Goal: Check status: Check status

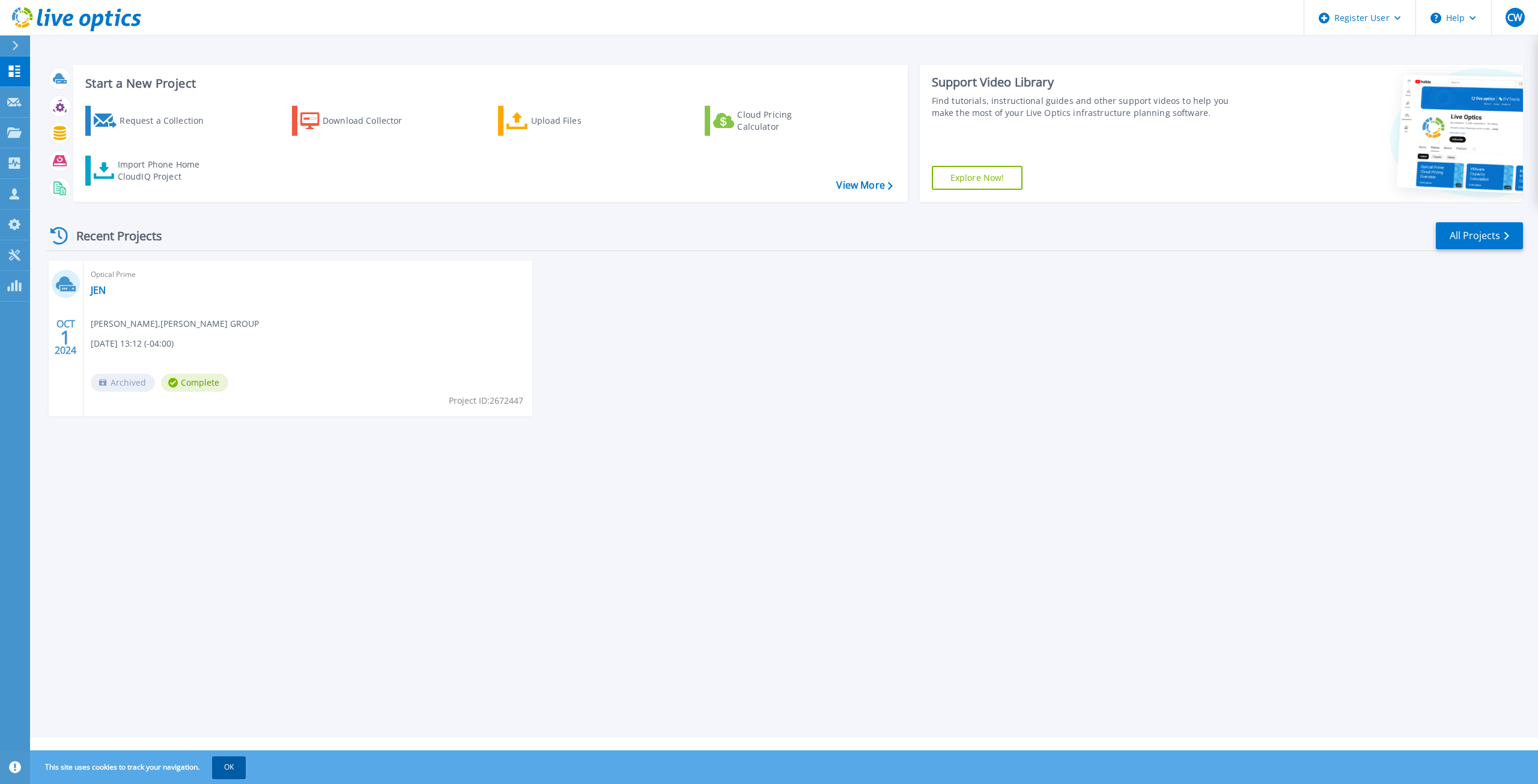
click at [231, 763] on button "OK" at bounding box center [228, 767] width 33 height 22
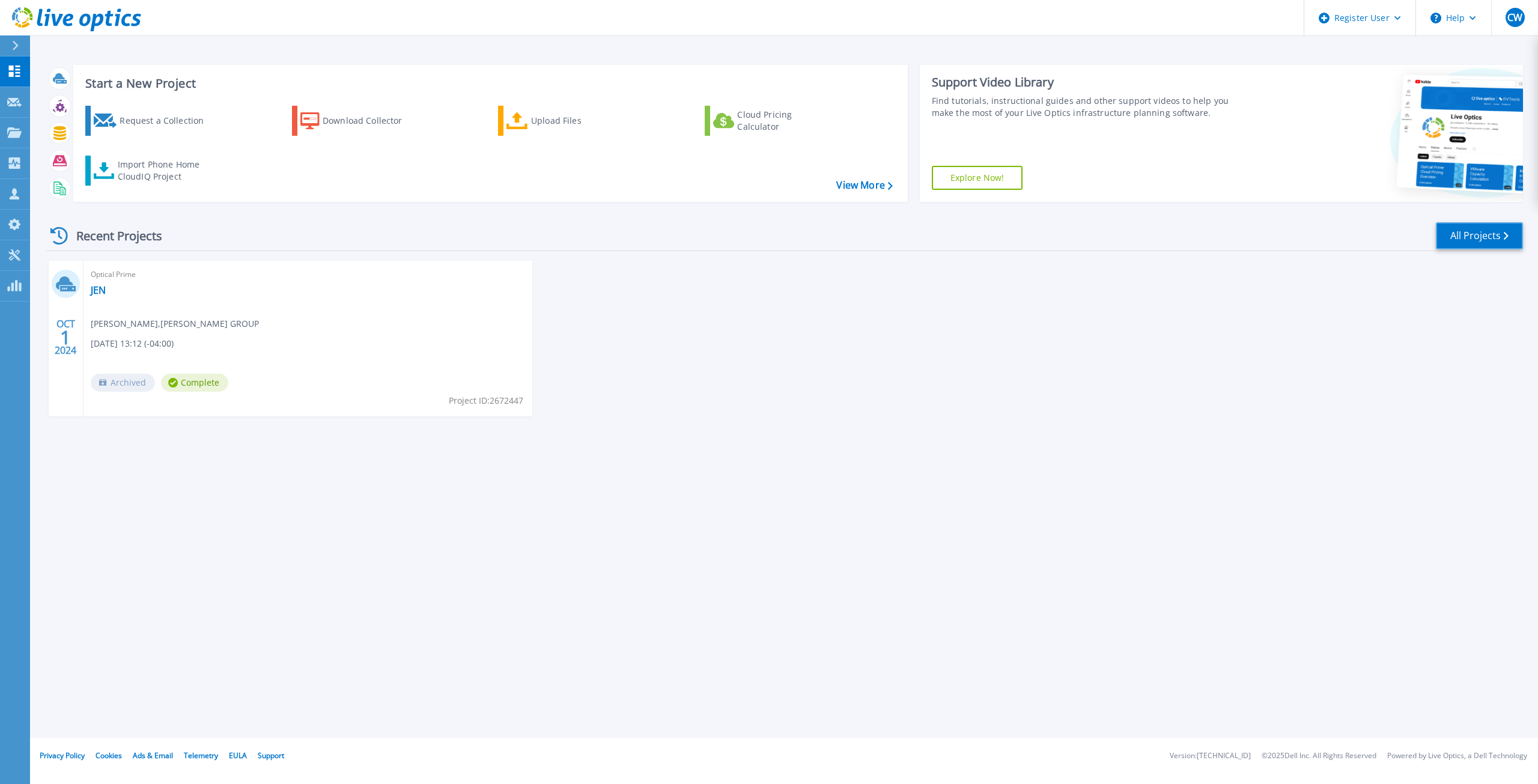
click at [1493, 244] on link "All Projects" at bounding box center [1480, 236] width 87 height 27
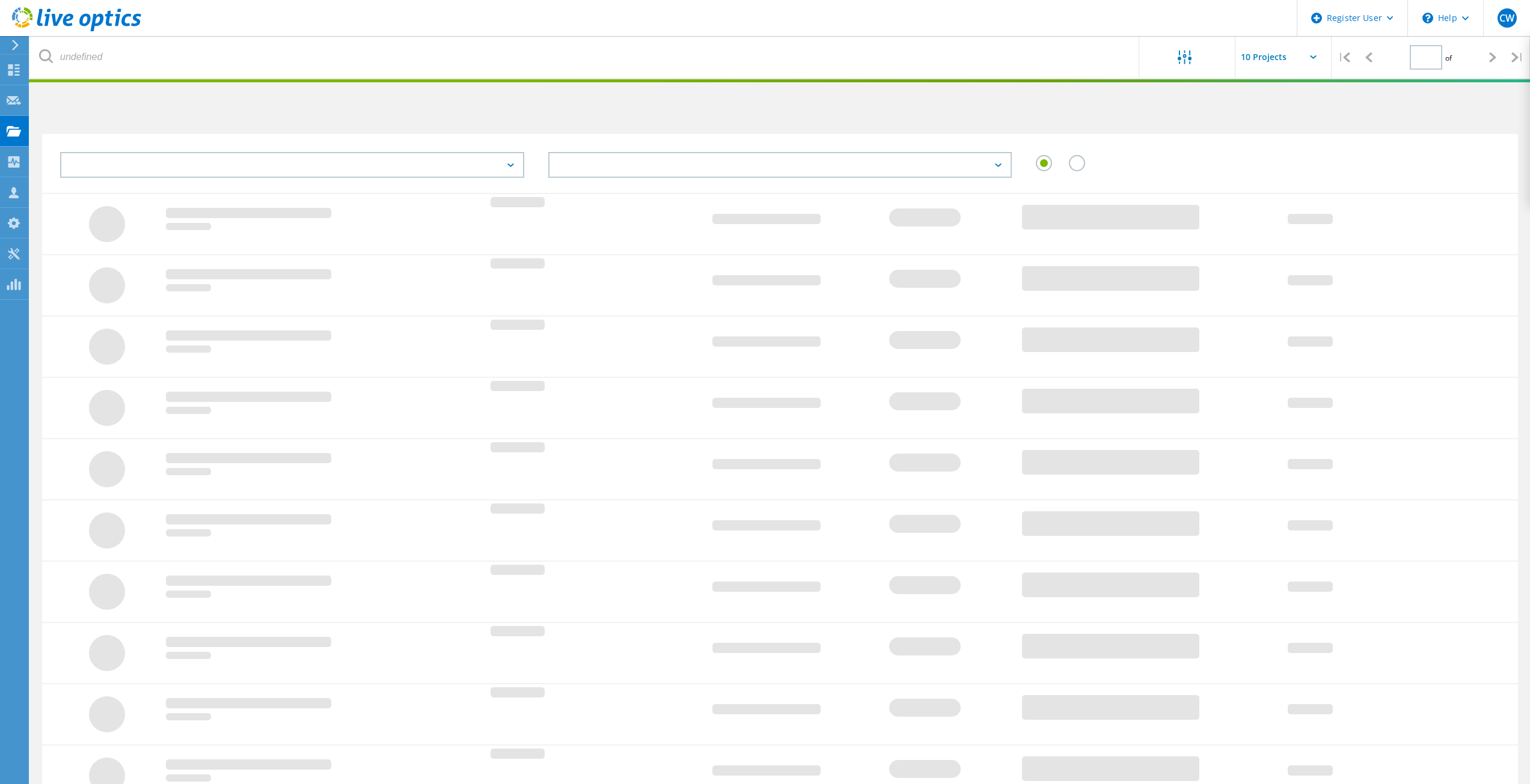
type input "1"
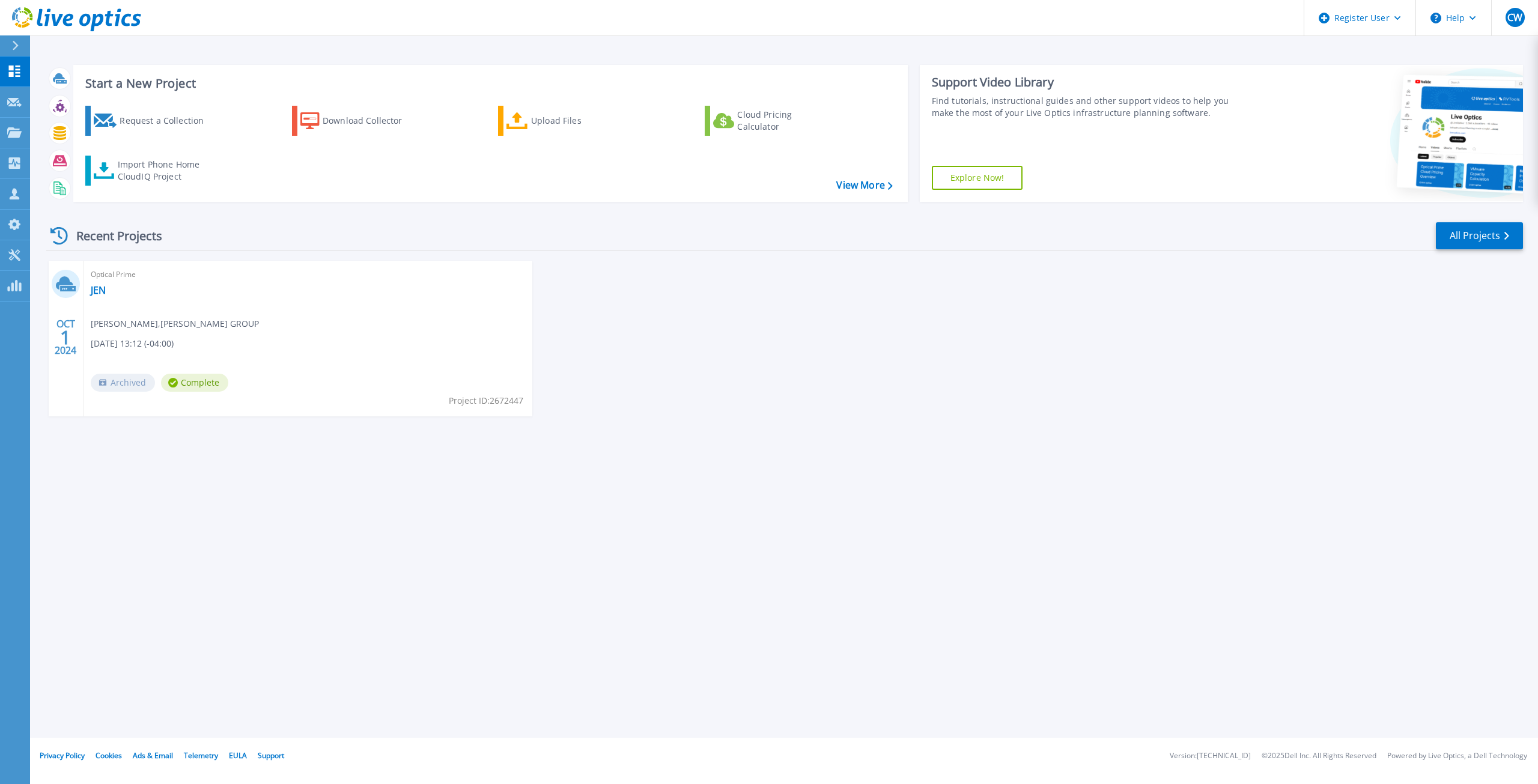
click at [351, 336] on div "Optical Prime JEN [PERSON_NAME] , [PERSON_NAME] GROUP [DATE] 13:12 (-04:00) Arc…" at bounding box center [308, 338] width 449 height 156
click at [53, 296] on div "[DATE]" at bounding box center [66, 338] width 35 height 156
click at [120, 296] on div "Optical Prime JEN [PERSON_NAME] , [PERSON_NAME] GROUP [DATE] 13:12 (-04:00) Arc…" at bounding box center [308, 338] width 449 height 156
click at [101, 274] on span "Optical Prime" at bounding box center [307, 275] width 434 height 13
click at [69, 278] on icon at bounding box center [66, 284] width 20 height 19
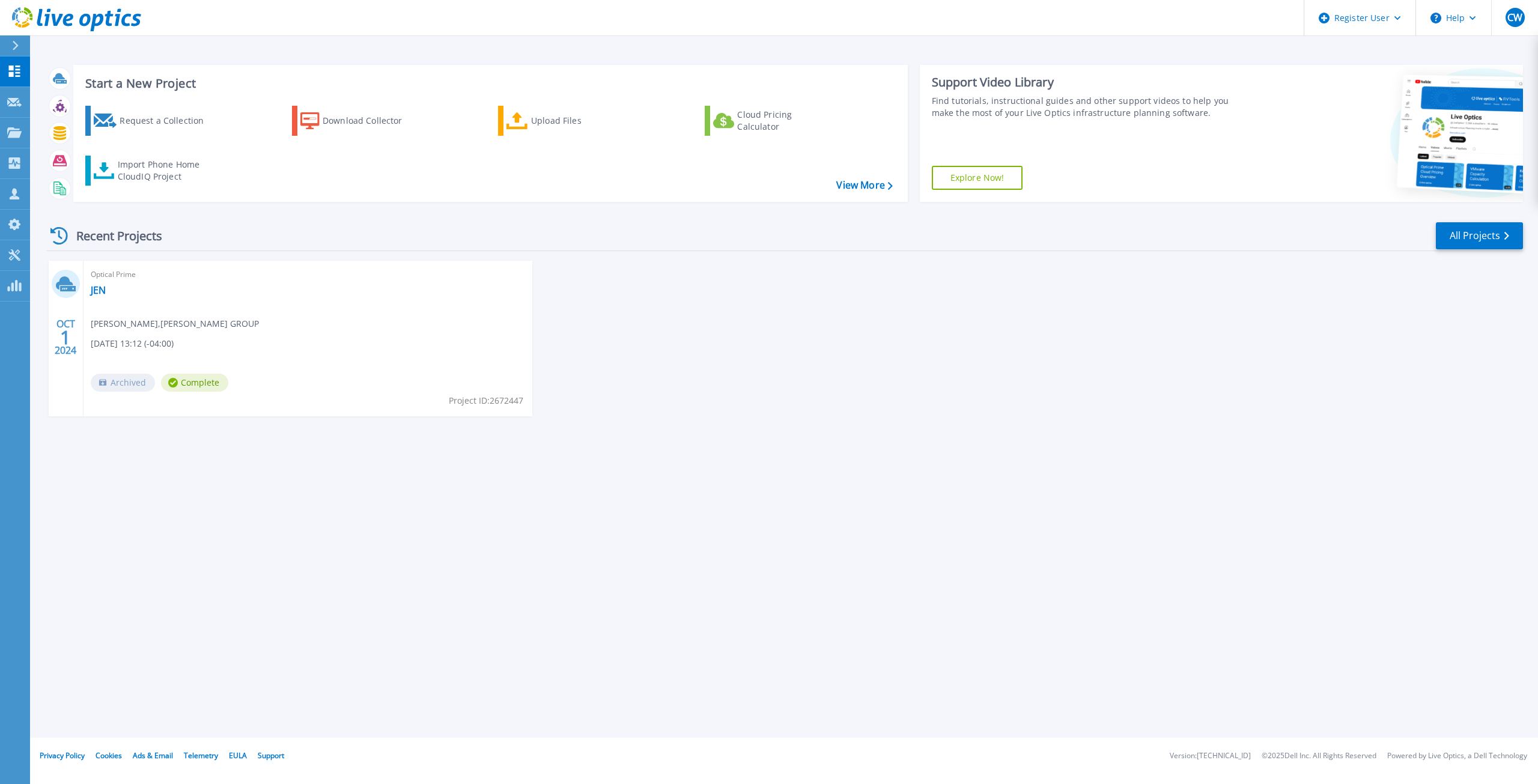
click at [126, 383] on span "Archived" at bounding box center [123, 382] width 65 height 18
click at [360, 399] on div "Optical Prime JEN Katherine Jennings , JENNINGS GROUP 10/01/2024, 13:12 (-04:00…" at bounding box center [308, 338] width 449 height 156
